Goal: Task Accomplishment & Management: Complete application form

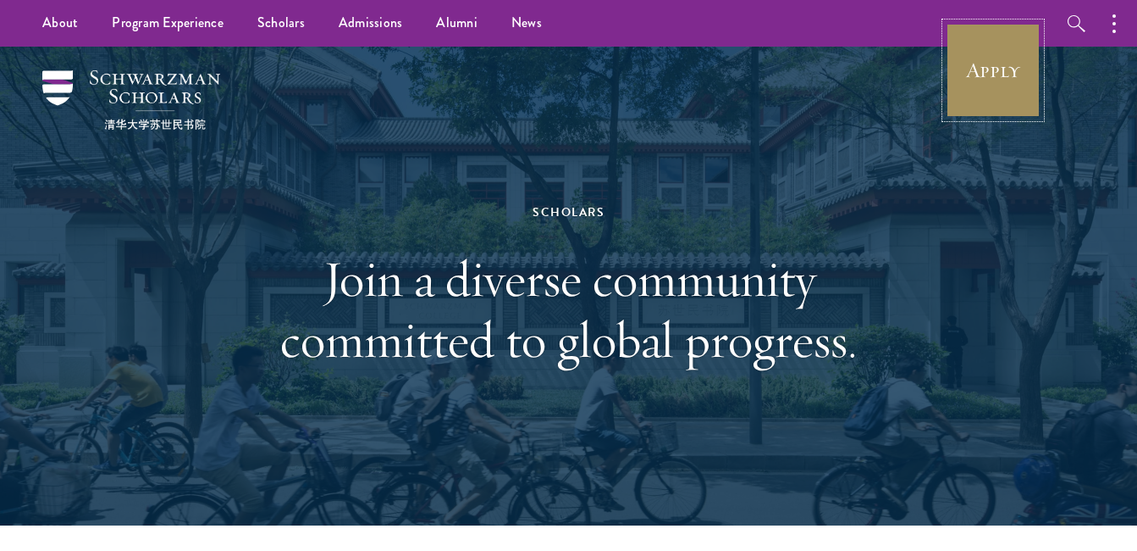
click at [992, 83] on link "Apply" at bounding box center [993, 70] width 95 height 95
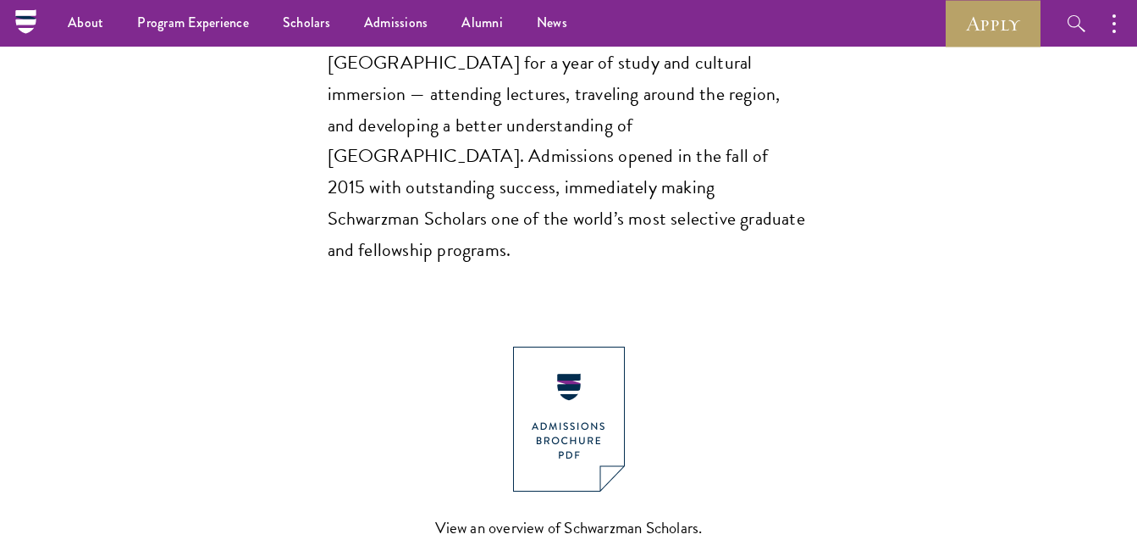
scroll to position [1630, 0]
